Goal: Task Accomplishment & Management: Manage account settings

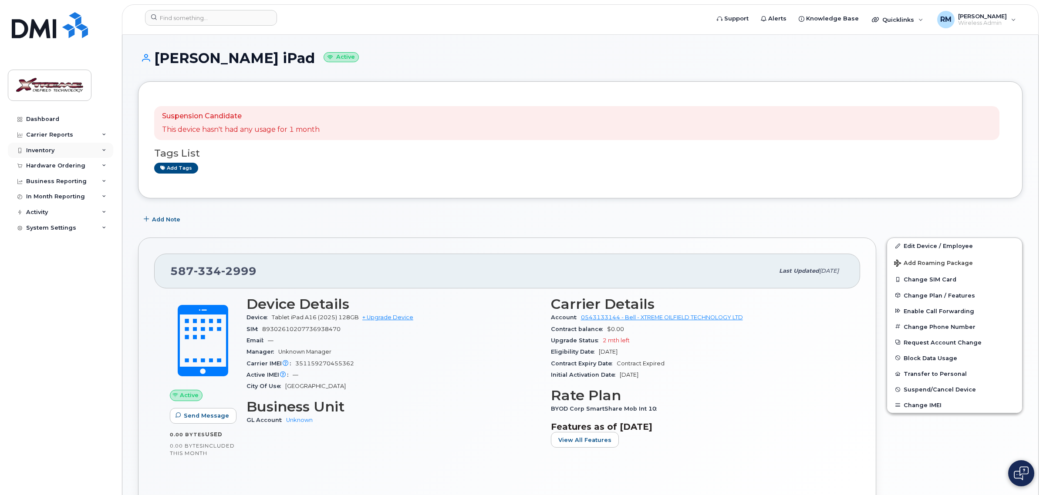
click at [53, 148] on div "Inventory" at bounding box center [40, 150] width 28 height 7
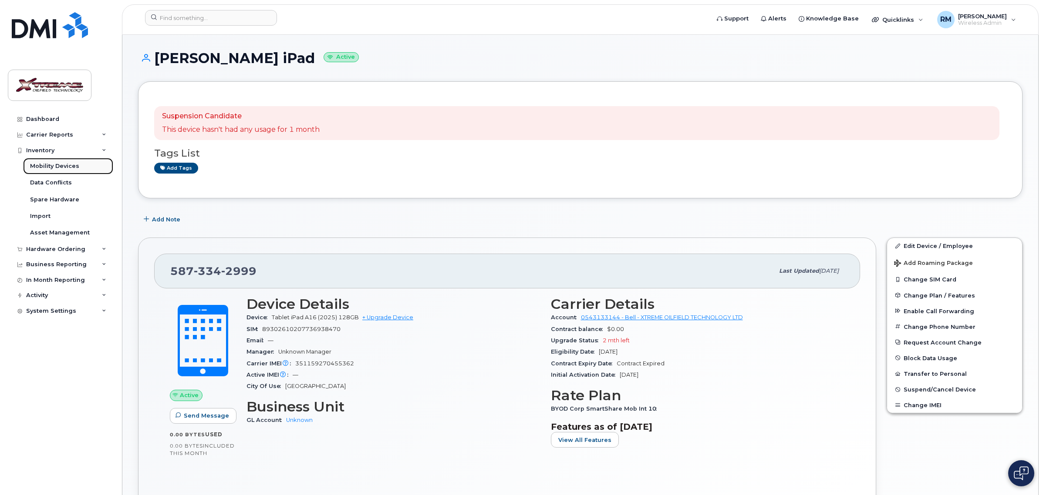
click at [57, 164] on div "Mobility Devices" at bounding box center [54, 166] width 49 height 8
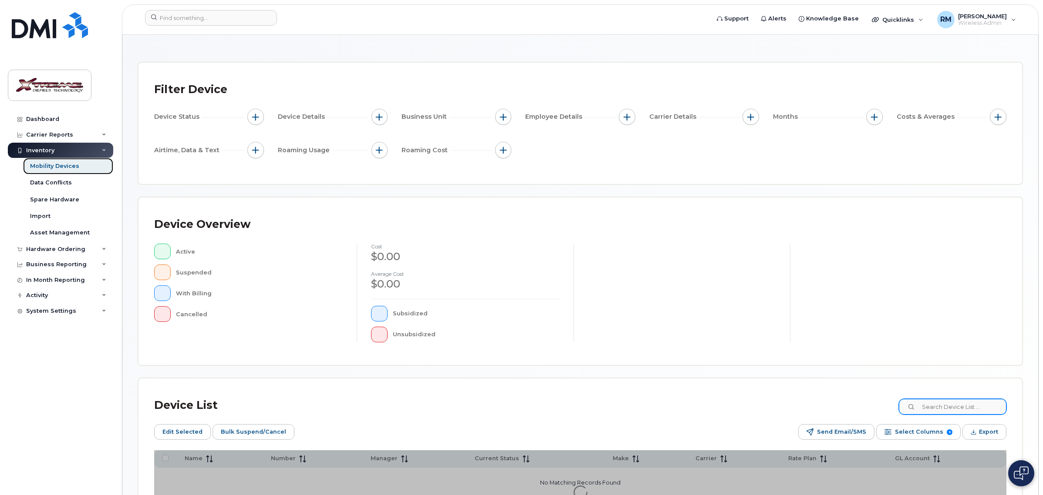
scroll to position [54, 0]
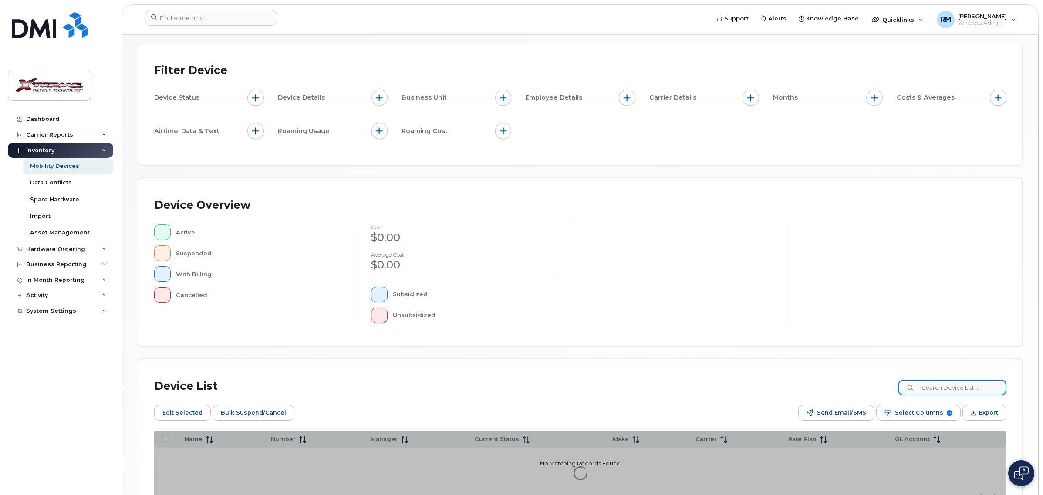
click at [960, 392] on input at bounding box center [952, 388] width 108 height 16
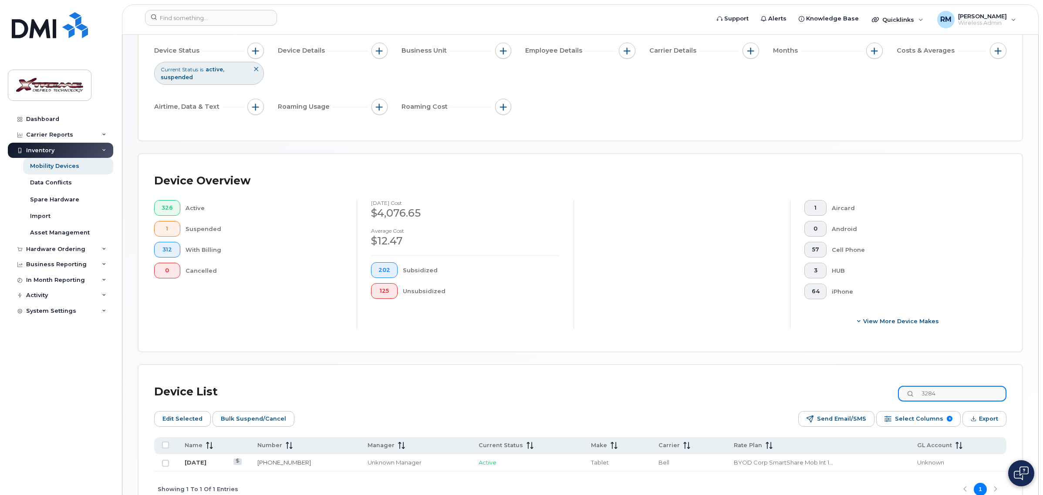
scroll to position [158, 0]
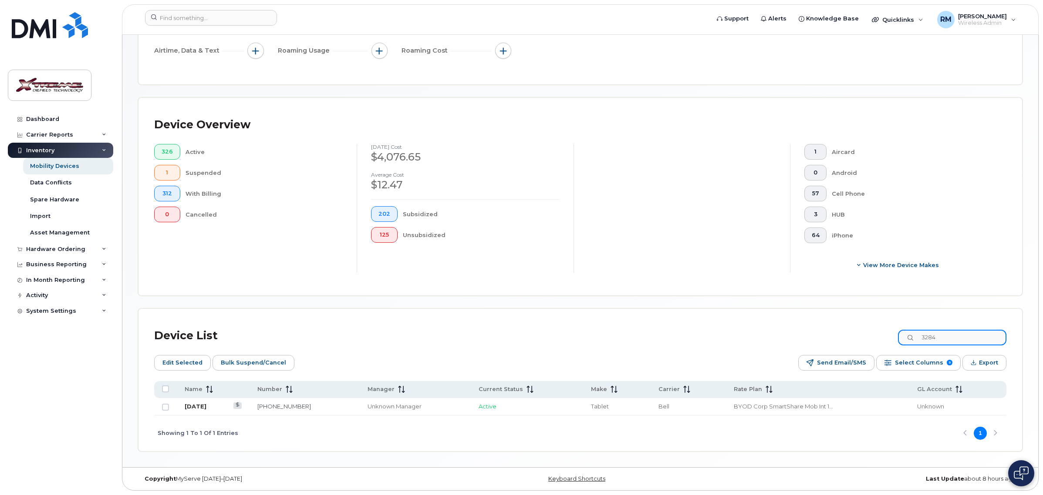
type input "3284"
click at [199, 406] on link "[DATE]" at bounding box center [196, 406] width 22 height 7
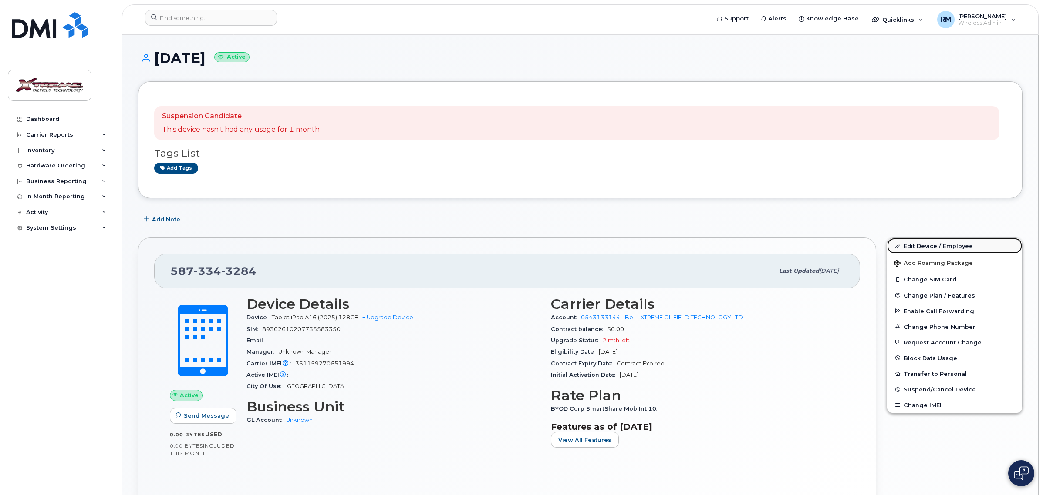
click at [930, 246] on link "Edit Device / Employee" at bounding box center [954, 246] width 135 height 16
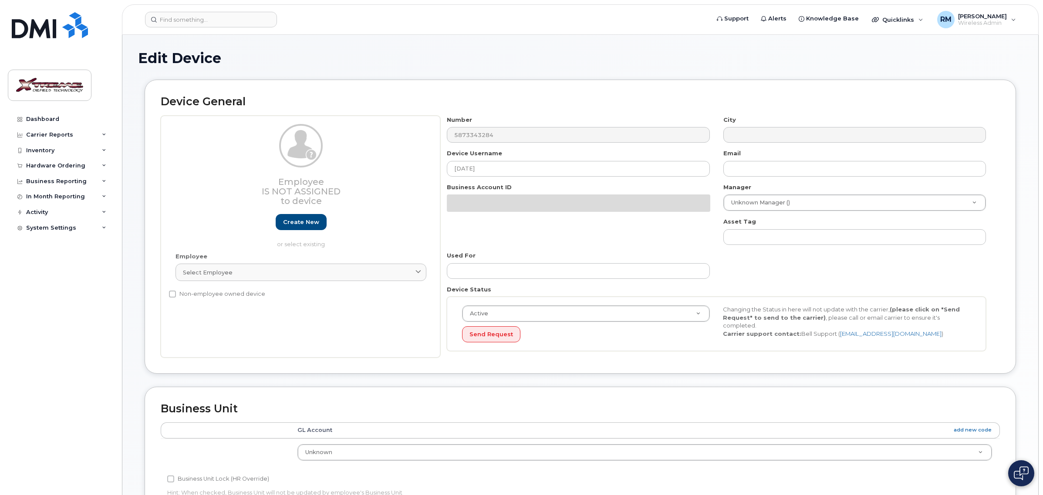
select select "4343095"
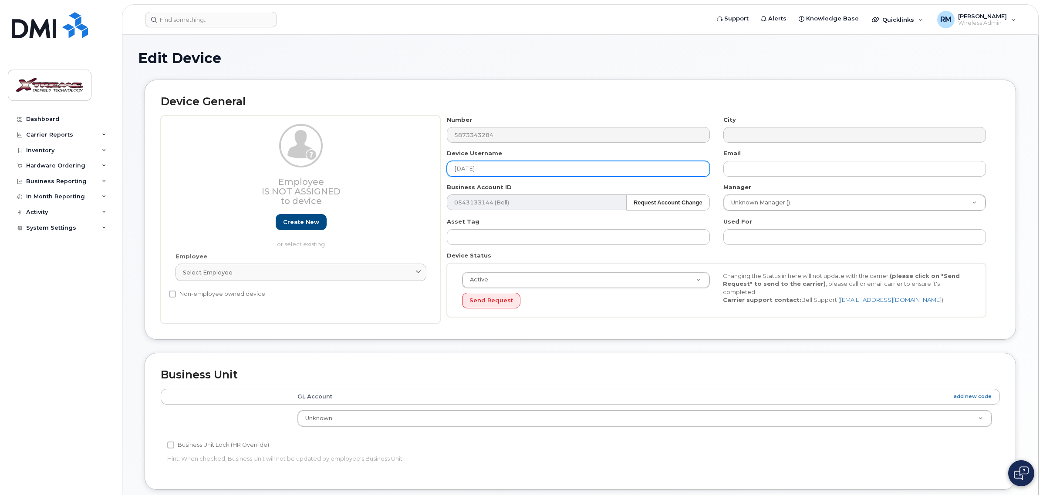
drag, startPoint x: 520, startPoint y: 167, endPoint x: 138, endPoint y: 155, distance: 382.9
click at [176, 155] on div "Employee Is not assigned to device Create new or select existing Employee Selec…" at bounding box center [580, 220] width 839 height 209
type input "Paul Casas iPad"
type input "Saving..."
